Goal: Obtain resource: Download file/media

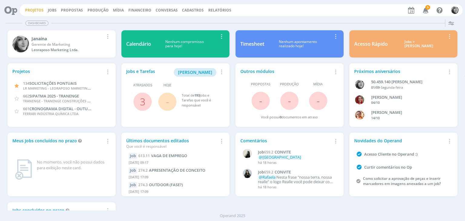
click at [32, 9] on link "Projetos" at bounding box center [34, 10] width 18 height 5
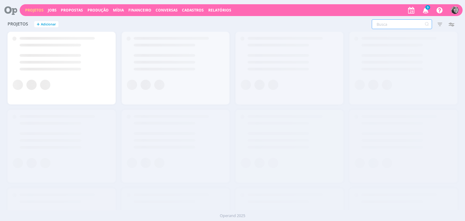
click at [407, 24] on input "text" at bounding box center [402, 24] width 60 height 10
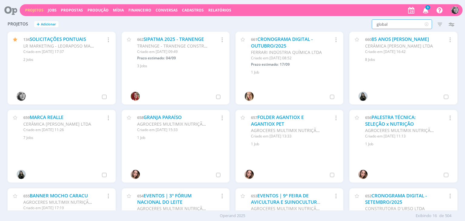
type input "global"
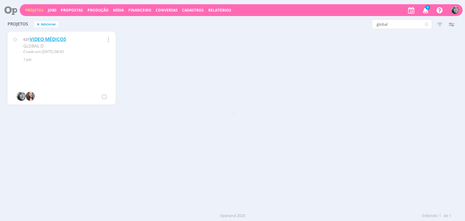
click at [56, 37] on link "VIDEO MÉDICOS" at bounding box center [48, 39] width 36 height 6
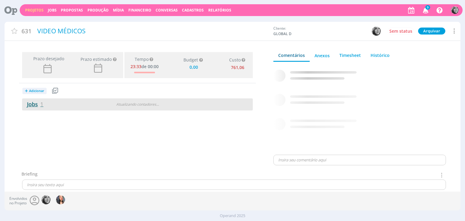
click at [34, 107] on link "Jobs 1" at bounding box center [32, 104] width 21 height 7
type input "0,00"
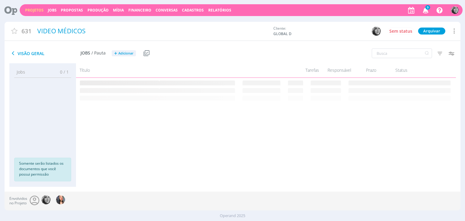
click at [463, 18] on div "Projetos Jobs Propostas Produção Mídia Financeiro Conversas Cadastros Relatório…" at bounding box center [232, 113] width 465 height 226
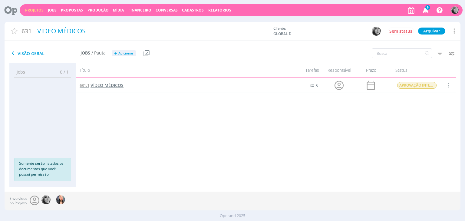
click at [110, 86] on span "VÍDEO MÉDICOS" at bounding box center [107, 85] width 33 height 6
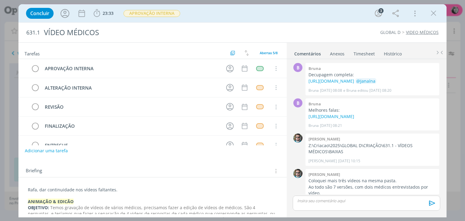
scroll to position [27, 0]
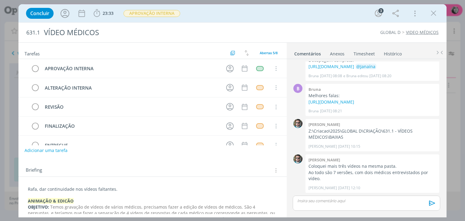
click at [46, 150] on button "Adicionar uma tarefa" at bounding box center [46, 150] width 43 height 10
type input "D"
type input "EDIÇÃO INGLES"
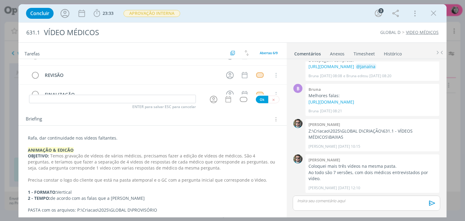
scroll to position [61, 0]
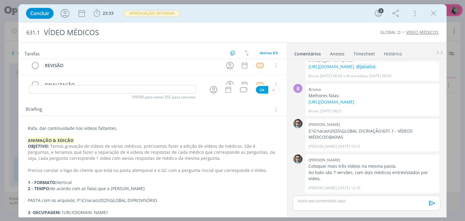
click at [28, 128] on p "Rafa, dar continuidade nos vídeos faltantes." at bounding box center [152, 128] width 249 height 6
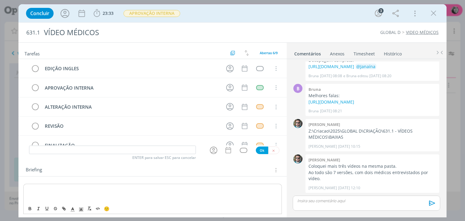
scroll to position [0, 0]
click at [32, 191] on p "dialog" at bounding box center [152, 189] width 249 height 6
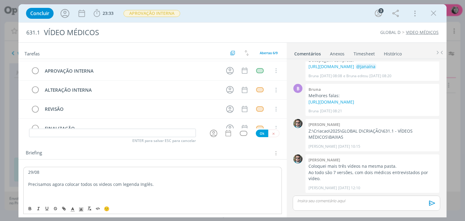
scroll to position [30, 0]
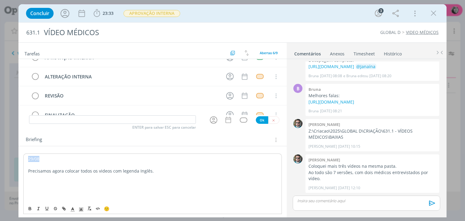
drag, startPoint x: 47, startPoint y: 157, endPoint x: 18, endPoint y: 157, distance: 28.8
click at [32, 209] on icon "dialog" at bounding box center [30, 208] width 5 height 5
click at [28, 208] on icon "dialog" at bounding box center [30, 208] width 5 height 5
click at [29, 210] on icon "dialog" at bounding box center [30, 209] width 2 height 1
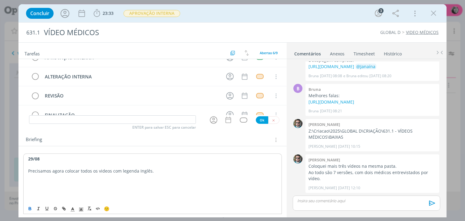
click at [28, 169] on p "Precisamos agora colocar todos os videos com legenda Inglês." at bounding box center [152, 171] width 249 height 6
click at [162, 168] on p "> Precisamos agora colocar todos os videos com legenda Inglês." at bounding box center [152, 171] width 249 height 6
click at [132, 52] on h2 "Tarefas" at bounding box center [127, 53] width 204 height 8
click at [161, 172] on p "> Precisamos agora colocar todos os vídeos com legenda Inglês." at bounding box center [152, 171] width 249 height 6
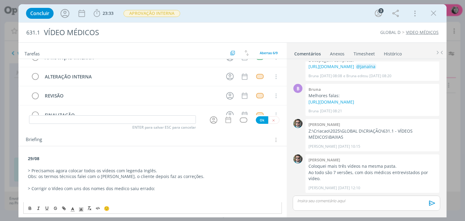
drag, startPoint x: 87, startPoint y: 52, endPoint x: 102, endPoint y: 0, distance: 54.5
click at [92, 43] on div "Tarefas Usar Job de template Criar template a partir deste job Visualizar Templ…" at bounding box center [152, 51] width 268 height 16
click at [158, 188] on p "> Corrigir o Vídeo com uns dos nomes dos medico saiu errado:" at bounding box center [152, 189] width 249 height 6
drag, startPoint x: 149, startPoint y: 188, endPoint x: 48, endPoint y: 186, distance: 100.6
click at [48, 186] on p "> Corrigir o Vídeo com uns dos nomes dos medico saiu errado: Raphael Guerra" at bounding box center [152, 189] width 249 height 6
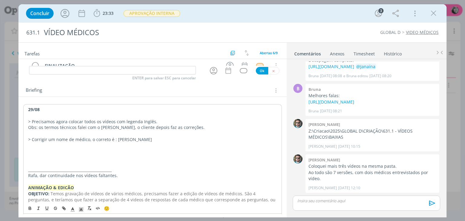
scroll to position [91, 0]
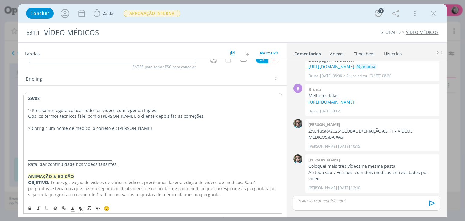
click at [33, 140] on p "dialog" at bounding box center [152, 141] width 249 height 6
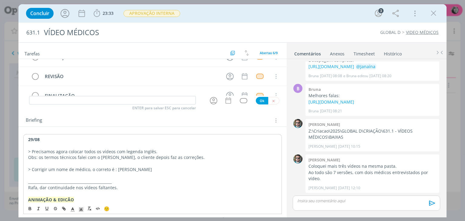
scroll to position [0, 0]
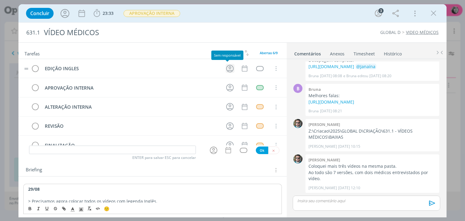
click at [227, 68] on icon "dialog" at bounding box center [229, 68] width 9 height 9
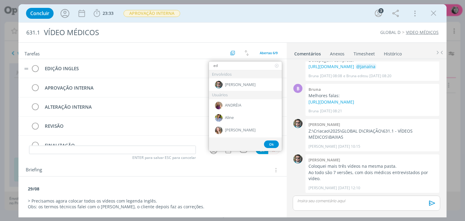
type input "edi"
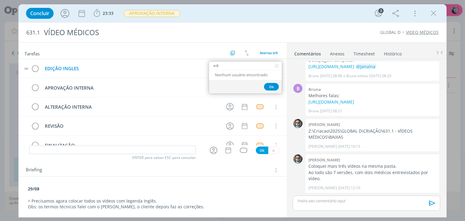
drag, startPoint x: 227, startPoint y: 68, endPoint x: 198, endPoint y: 69, distance: 28.2
click at [198, 69] on tr "EDIÇÃO INGLES edi Nenhum usuário encontrado Ok Cancelar" at bounding box center [152, 68] width 268 height 19
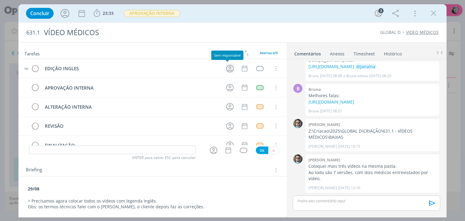
click at [229, 69] on icon "dialog" at bounding box center [229, 68] width 9 height 9
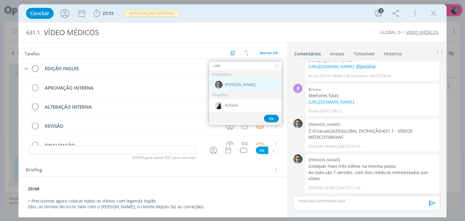
type input "rafa"
click at [240, 89] on div "Rafael" at bounding box center [245, 84] width 73 height 12
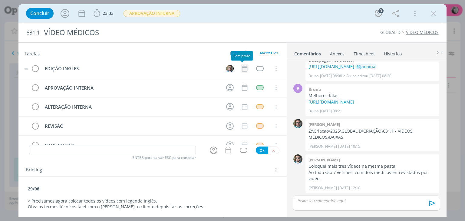
click at [243, 68] on icon "dialog" at bounding box center [245, 69] width 8 height 8
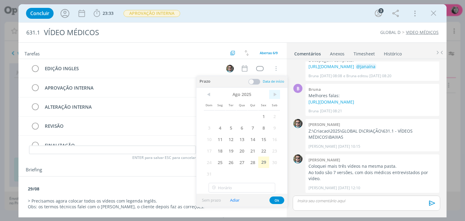
click at [277, 94] on span ">" at bounding box center [274, 94] width 11 height 9
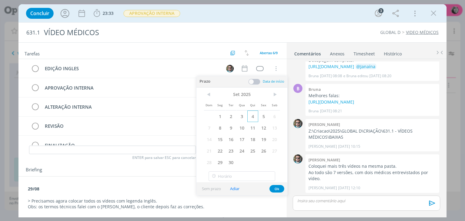
click at [252, 117] on span "4" at bounding box center [253, 117] width 11 height 12
click at [256, 68] on div "dialog" at bounding box center [260, 68] width 8 height 5
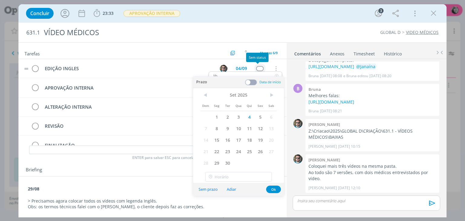
type input "libe"
click at [273, 189] on button "Ok" at bounding box center [273, 190] width 15 height 8
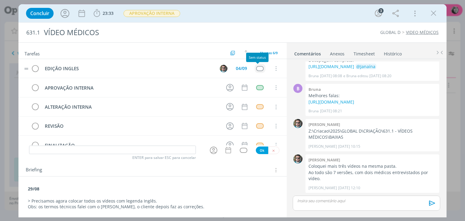
click at [256, 70] on div "dialog" at bounding box center [260, 68] width 8 height 5
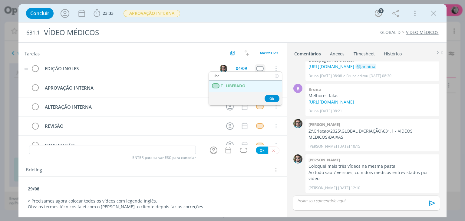
click at [248, 86] on LIBERADO "T - LIBERADO" at bounding box center [245, 86] width 73 height 11
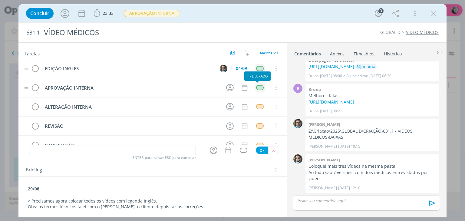
click at [261, 85] on td "dialog" at bounding box center [260, 87] width 11 height 9
click at [274, 85] on icon "dialog" at bounding box center [276, 87] width 7 height 5
click at [256, 86] on div "dialog" at bounding box center [260, 87] width 8 height 5
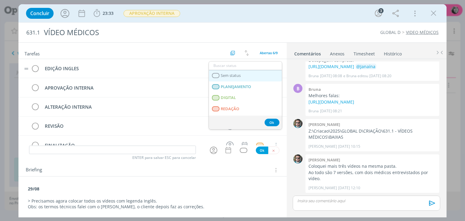
click at [237, 73] on span "Sem status" at bounding box center [231, 75] width 20 height 5
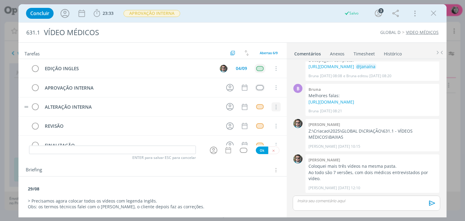
click at [273, 106] on icon "dialog" at bounding box center [276, 107] width 7 height 5
click at [262, 116] on link "Cancelar" at bounding box center [257, 118] width 48 height 10
click at [274, 107] on icon "dialog" at bounding box center [276, 107] width 7 height 5
click at [258, 115] on link "Cancelar" at bounding box center [257, 118] width 48 height 10
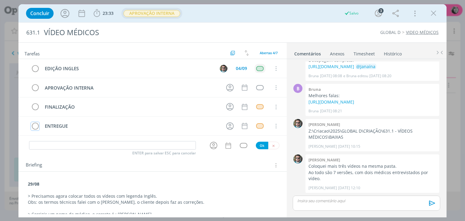
click at [145, 12] on span "APROVAÇÃO INTERNA" at bounding box center [152, 13] width 57 height 7
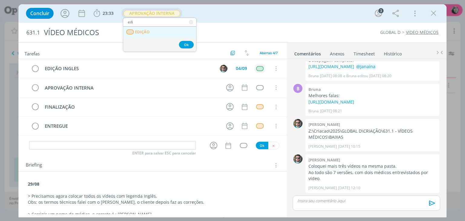
type input "edi"
click at [158, 33] on link "EDIÇÃO" at bounding box center [159, 32] width 73 height 11
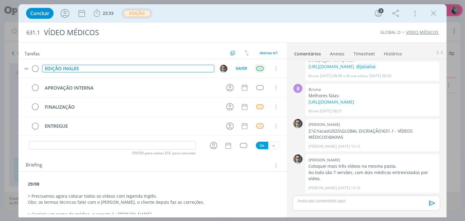
click at [75, 68] on div "EDIÇÃO INGLES" at bounding box center [128, 69] width 172 height 8
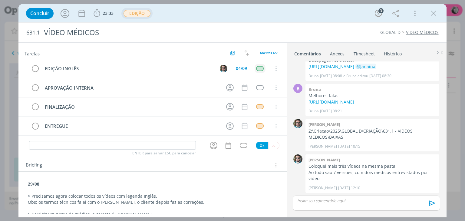
click at [136, 45] on div "Tarefas Usar Job de template Criar template a partir deste job Visualizar Templ…" at bounding box center [152, 51] width 268 height 16
click at [433, 13] on icon "dialog" at bounding box center [433, 13] width 9 height 9
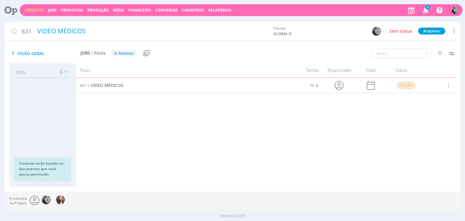
click at [192, 8] on span "Cadastros" at bounding box center [193, 10] width 22 height 5
click at [220, 8] on link "Relatórios" at bounding box center [219, 10] width 23 height 5
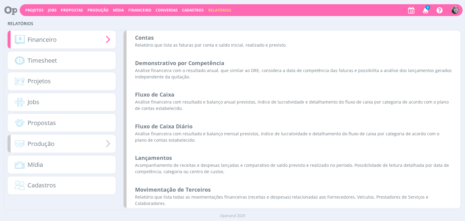
click at [46, 149] on div "Produção" at bounding box center [62, 144] width 108 height 18
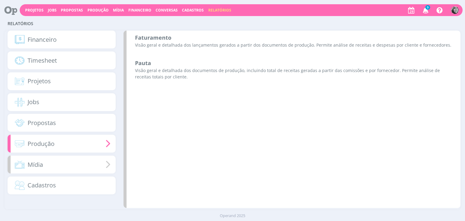
click at [46, 166] on div "Mídia" at bounding box center [62, 165] width 108 height 18
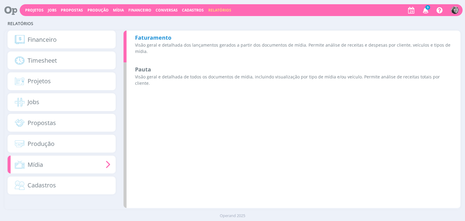
click at [159, 44] on p "Visão geral e detalhada dos lançamentos gerados a partir dos documentos de mídi…" at bounding box center [293, 48] width 317 height 13
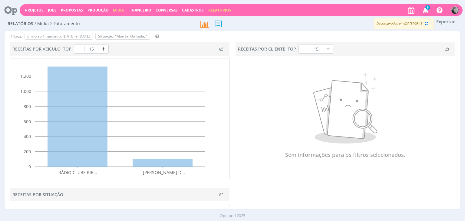
click at [114, 9] on link "Mídia" at bounding box center [118, 10] width 11 height 5
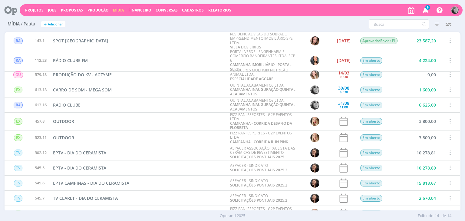
click at [58, 105] on span "RÁDIO CLUBE" at bounding box center [67, 105] width 28 height 6
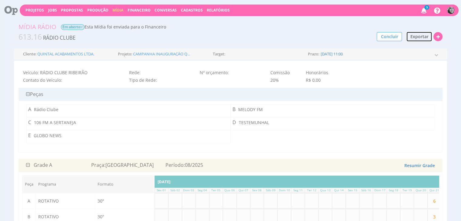
click at [420, 36] on span "Exportar" at bounding box center [419, 37] width 18 height 6
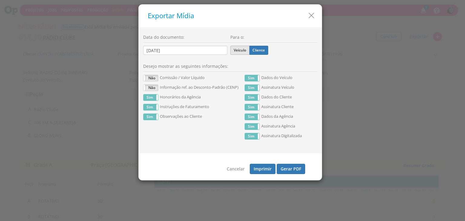
click at [235, 49] on label "Veículo" at bounding box center [240, 50] width 19 height 9
click at [0, 0] on input "Veículo" at bounding box center [0, 0] width 0 height 0
click at [154, 73] on div "Sim Não Comissão / Valor Líquido Sim Não Informação ref. ao Desconto-Padrão (CE…" at bounding box center [193, 102] width 101 height 62
click at [156, 78] on label "Não" at bounding box center [151, 78] width 15 height 6
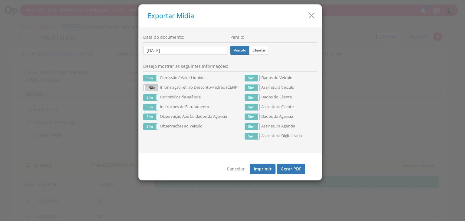
click at [150, 88] on label "Não" at bounding box center [151, 88] width 15 height 6
click at [286, 168] on button "Gerar PDF" at bounding box center [291, 169] width 28 height 10
click at [310, 15] on icon "button" at bounding box center [311, 15] width 9 height 9
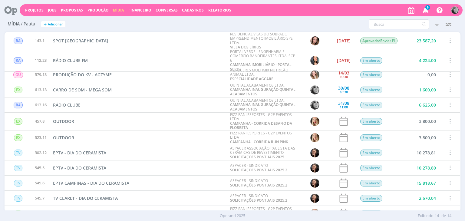
click at [75, 91] on span "CARRO DE SOM - MEGA SOM" at bounding box center [82, 90] width 59 height 6
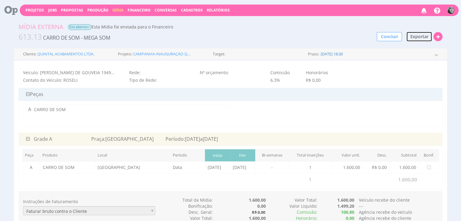
click at [417, 37] on span "Exportar" at bounding box center [419, 37] width 18 height 6
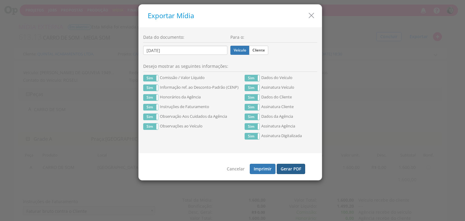
click at [292, 169] on button "Gerar PDF" at bounding box center [291, 169] width 28 height 10
